Goal: Transaction & Acquisition: Obtain resource

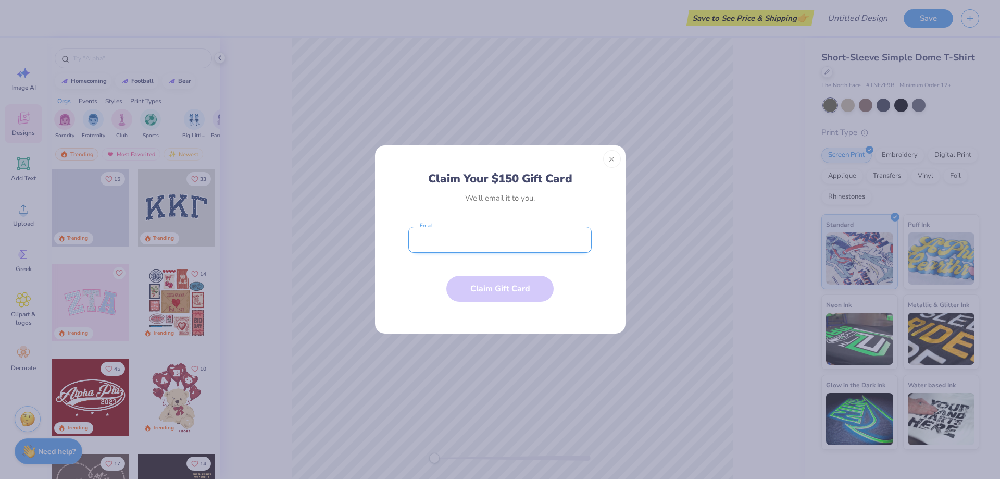
click at [439, 244] on input "email" at bounding box center [500, 240] width 183 height 26
type input "kantolam@face2face.org"
click at [509, 287] on button "Claim Gift Card" at bounding box center [500, 286] width 107 height 26
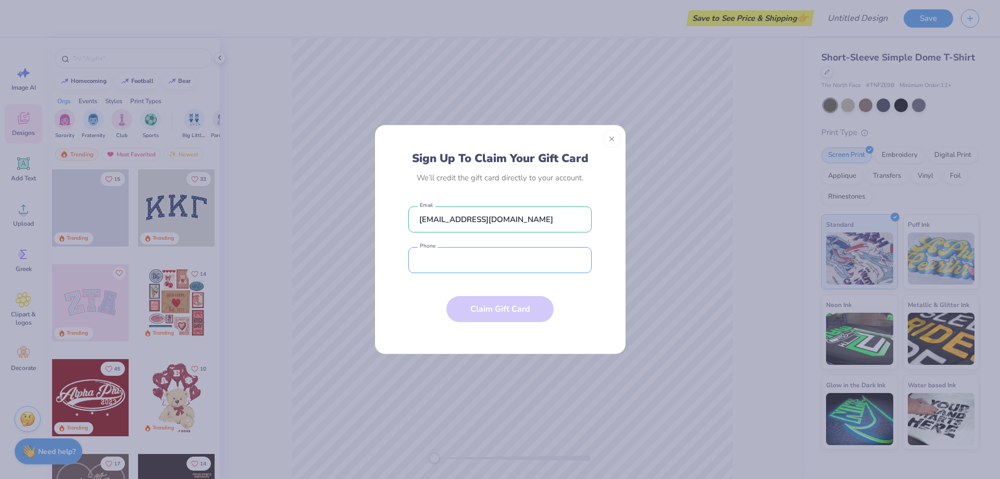
click at [436, 262] on input "tel" at bounding box center [500, 260] width 183 height 26
type input "(651) 772-5577"
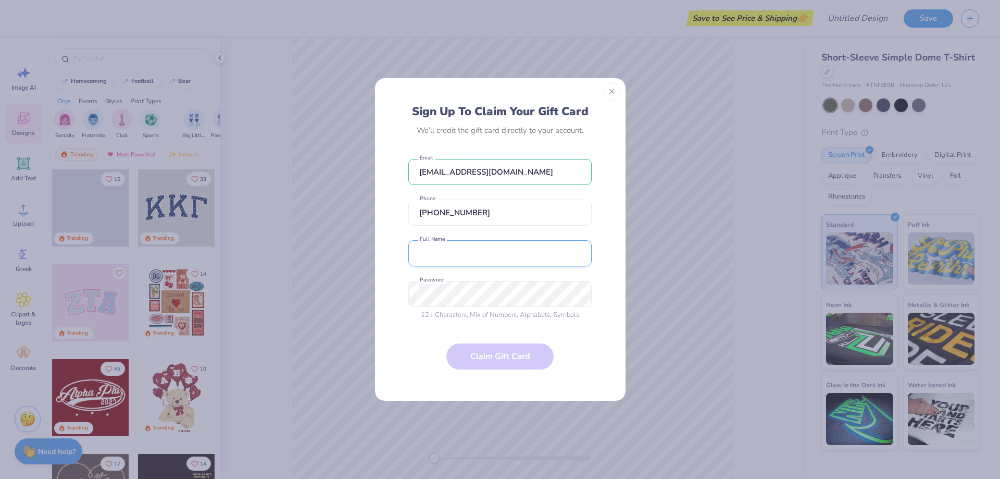
click at [456, 262] on input "text" at bounding box center [500, 253] width 183 height 26
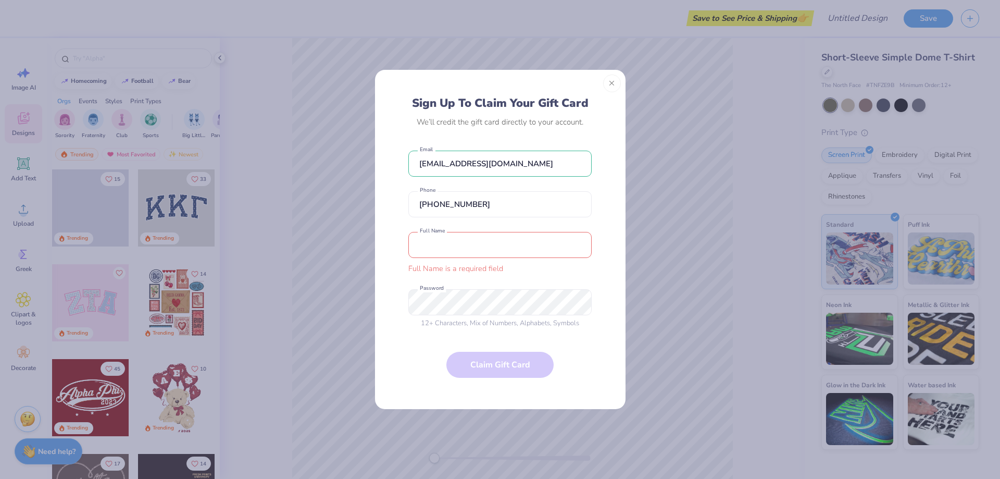
click at [392, 319] on div "Sign Up To Claim Your Gift Card We’ll credit the gift card directly to your acc…" at bounding box center [500, 247] width 227 height 302
click at [475, 245] on input "text" at bounding box center [500, 245] width 183 height 26
type input "Meridy Kantola"
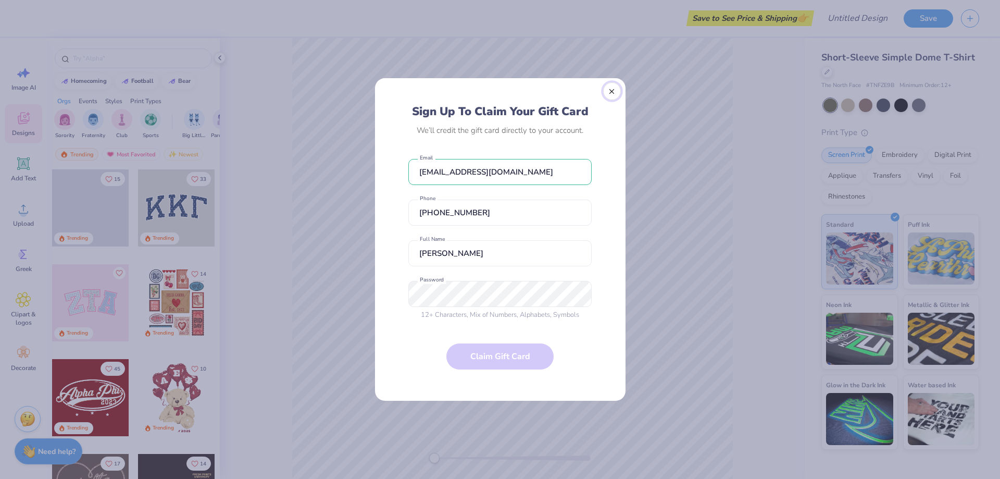
click at [611, 95] on button "Close" at bounding box center [612, 91] width 18 height 18
